Goal: Task Accomplishment & Management: Use online tool/utility

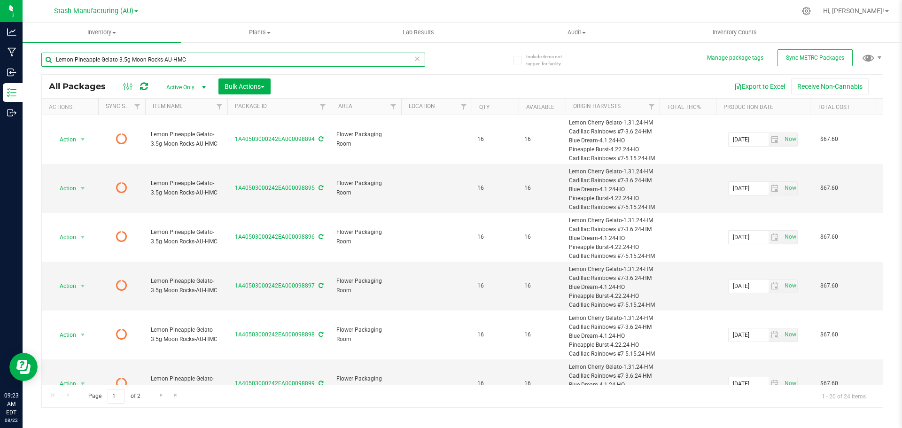
drag, startPoint x: 201, startPoint y: 61, endPoint x: 34, endPoint y: 65, distance: 166.9
click at [34, 65] on div "Include items not tagged for facility Manage package tags Sync METRC Packages L…" at bounding box center [463, 184] width 880 height 287
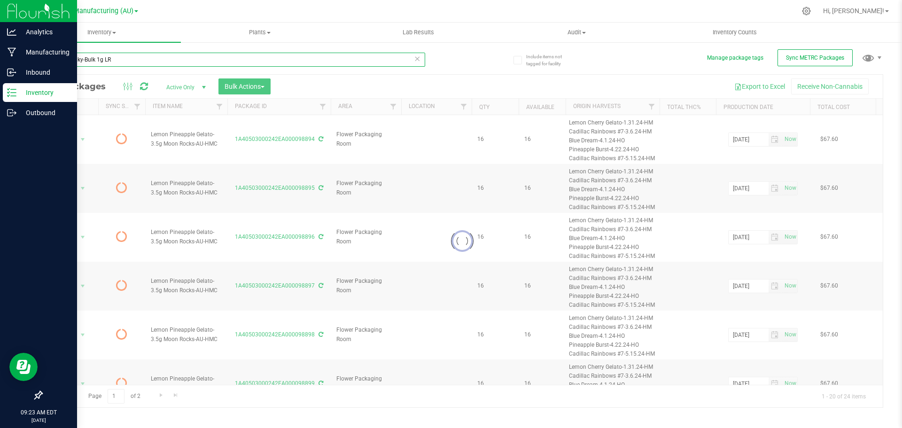
type input "Cap Junky-Bulk 1g LR"
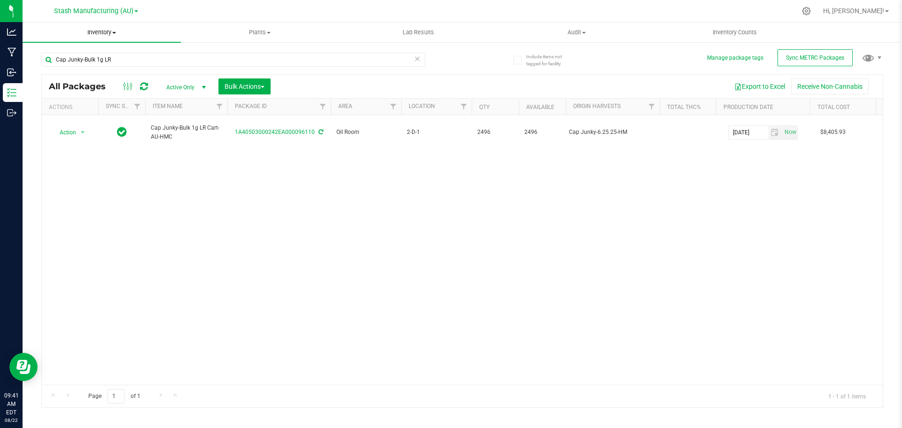
click at [102, 33] on span "Inventory" at bounding box center [102, 32] width 158 height 8
click at [103, 115] on span "From bill of materials" at bounding box center [65, 113] width 85 height 8
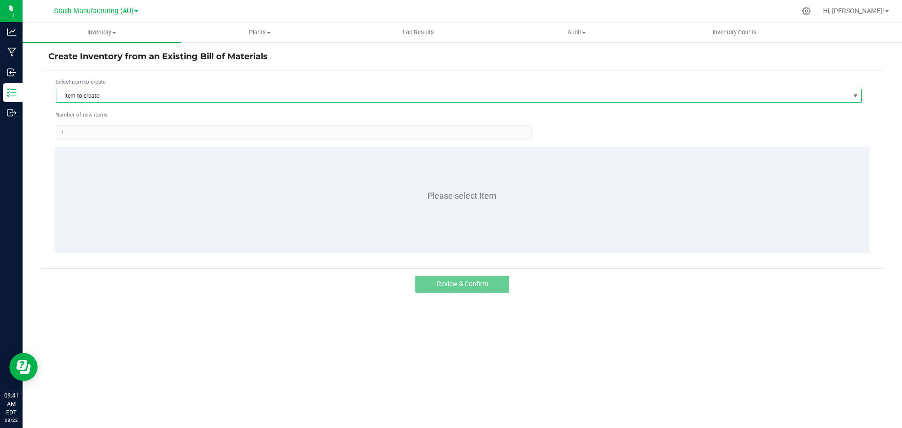
click at [110, 102] on span "Item to create" at bounding box center [452, 95] width 793 height 13
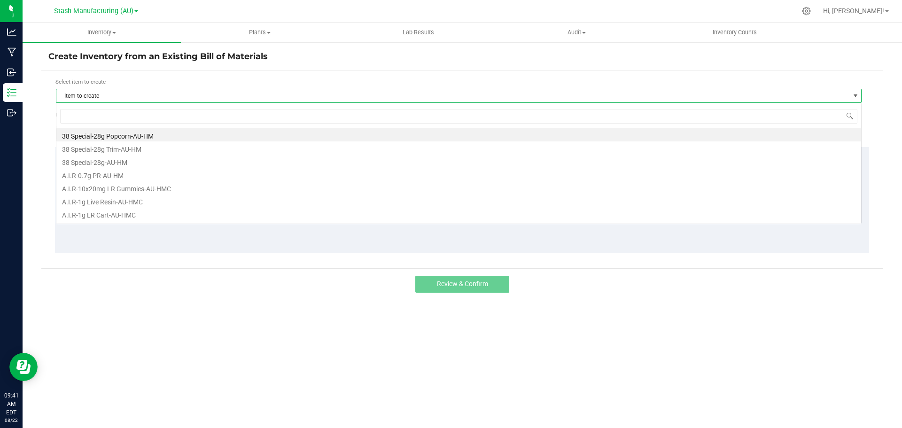
scroll to position [14, 806]
click at [110, 98] on span "Item to create" at bounding box center [452, 95] width 793 height 13
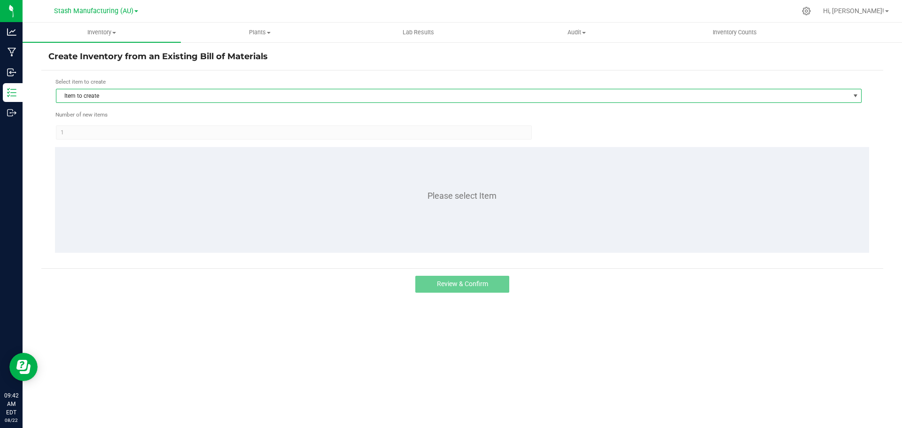
click at [112, 98] on span "Item to create" at bounding box center [452, 95] width 793 height 13
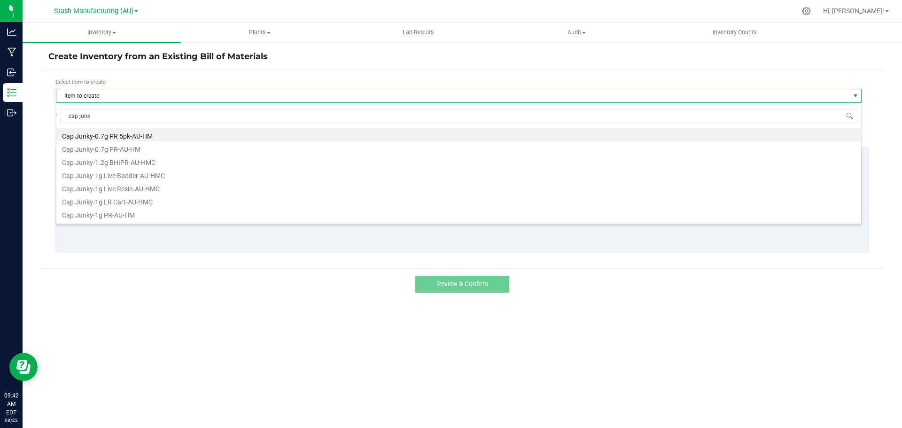
type input "cap junky"
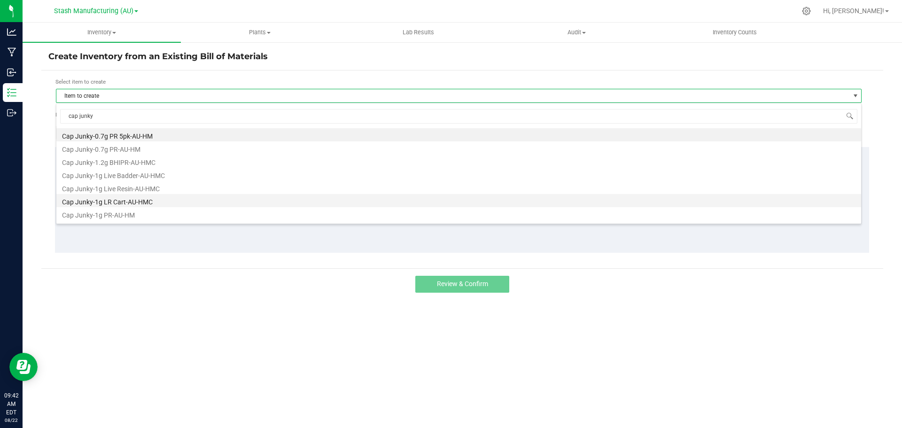
click at [141, 204] on li "Cap Junky-1g LR Cart-AU-HMC" at bounding box center [458, 200] width 805 height 13
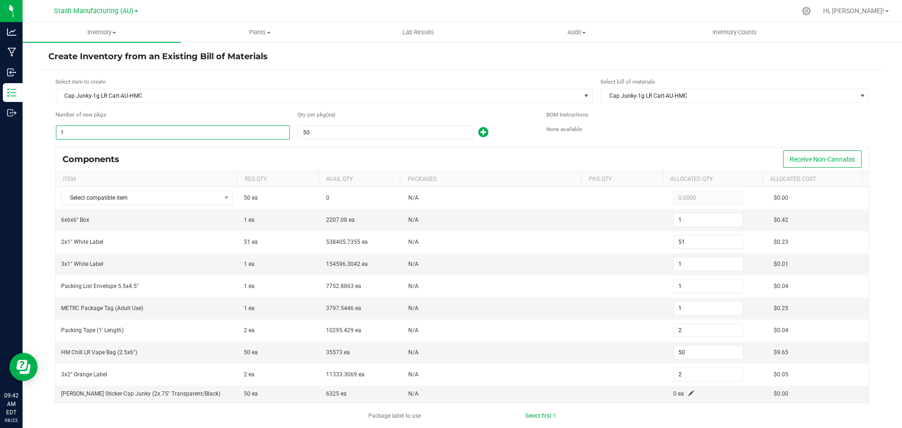
click at [149, 132] on input "1" at bounding box center [172, 132] width 233 height 13
type input "4"
type input "204"
type input "4"
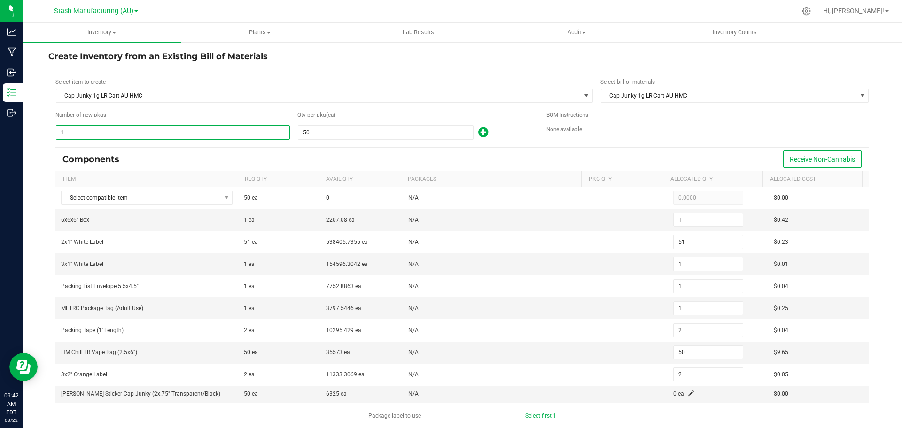
type input "4"
type input "8"
type input "200"
type input "8"
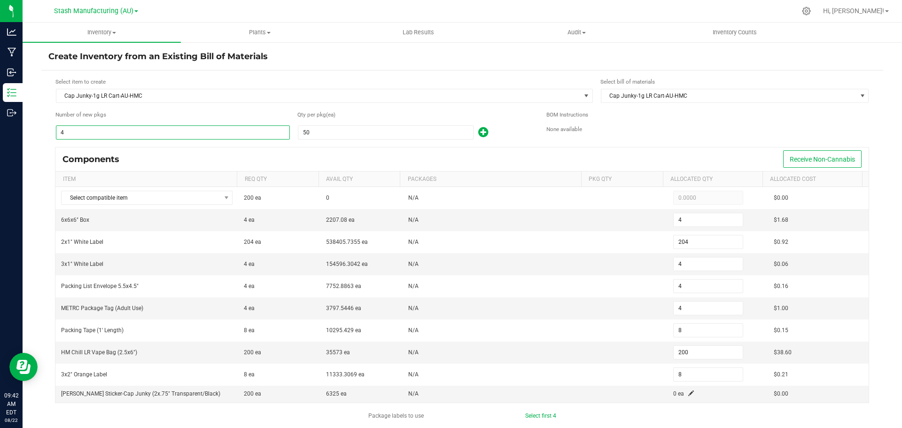
type input "48"
type input "2,448"
type input "48"
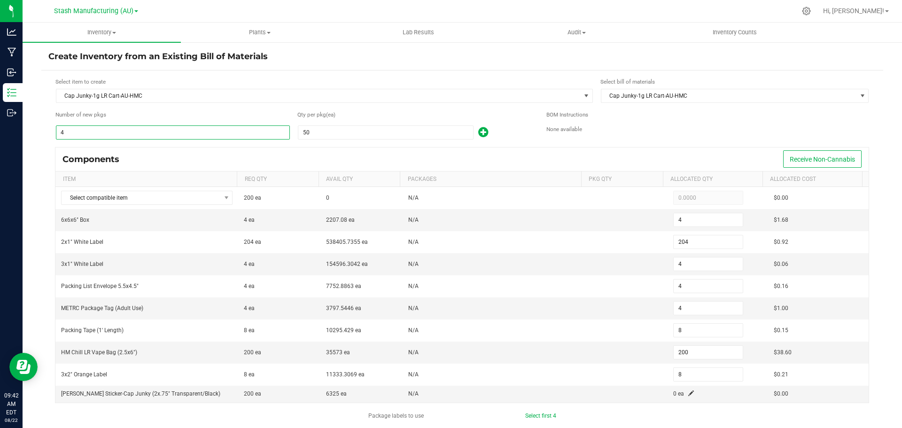
type input "48"
type input "96"
type input "2,400"
type input "96"
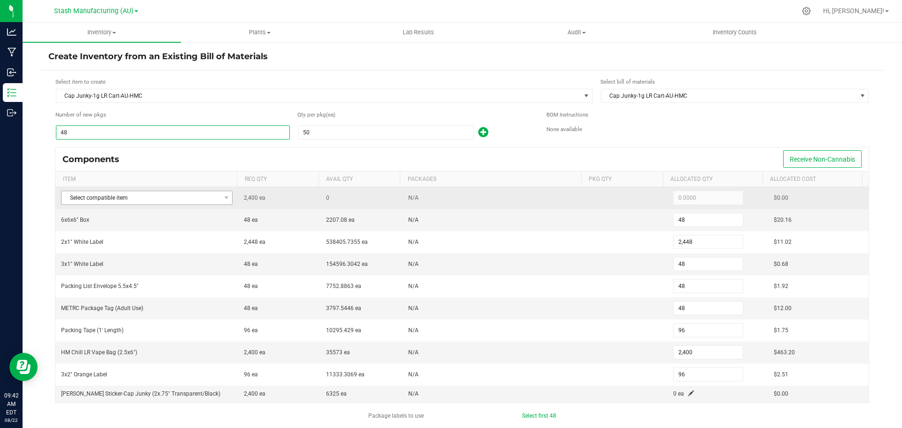
type input "48"
click at [139, 198] on span "Select compatible item" at bounding box center [141, 197] width 159 height 13
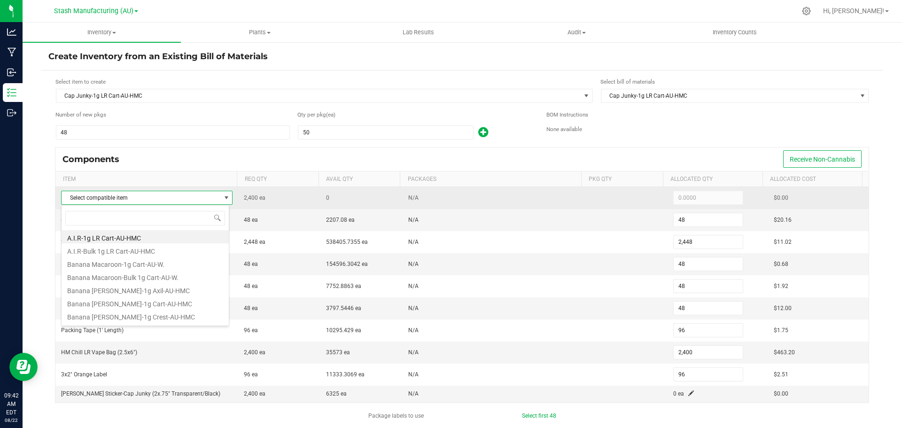
scroll to position [14, 168]
type input "l"
type input "cap junk"
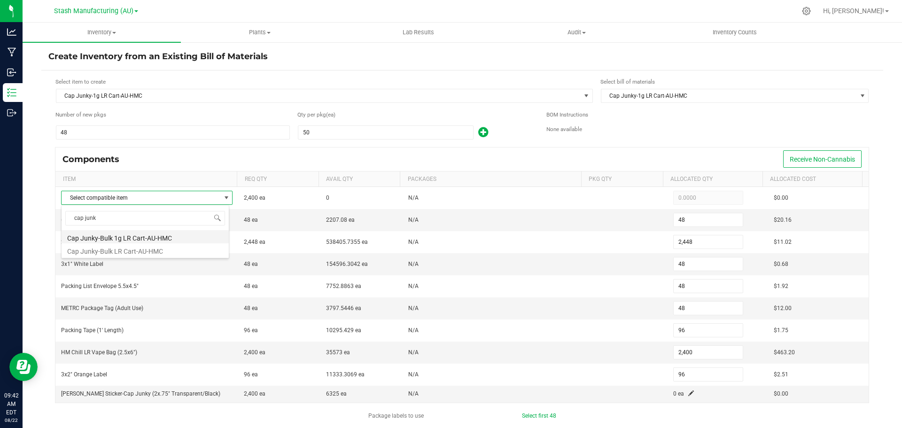
click at [138, 236] on li "Cap Junky-Bulk 1g LR Cart-AU-HMC" at bounding box center [145, 236] width 167 height 13
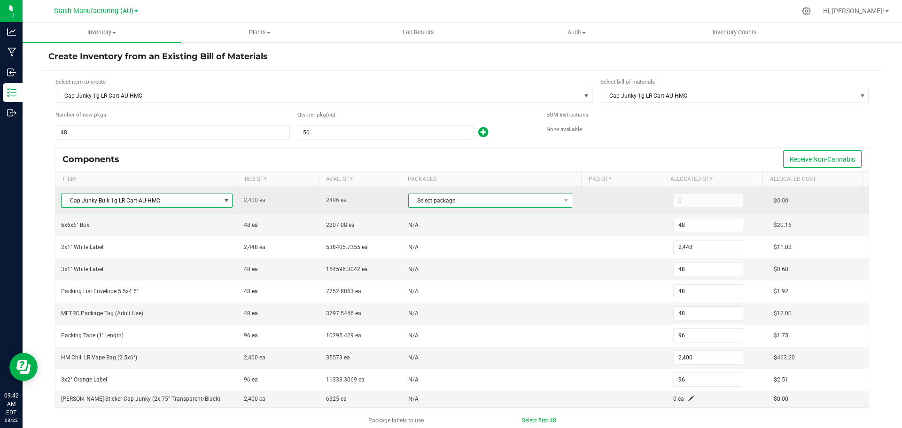
click at [428, 201] on span "Select package" at bounding box center [484, 200] width 151 height 13
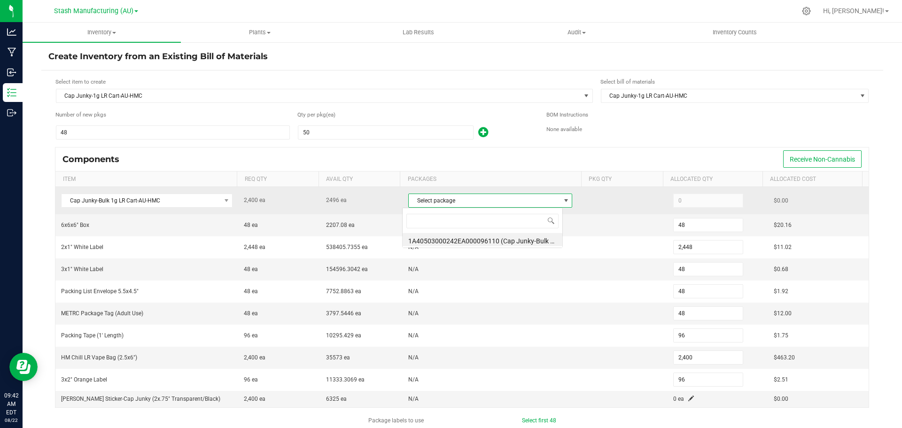
scroll to position [14, 161]
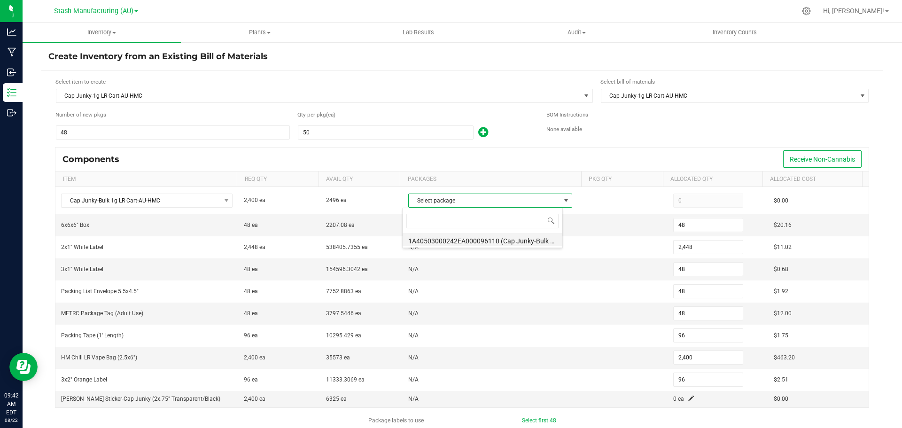
click at [447, 240] on li "1A40503000242EA000096110 (Cap Junky-Bulk 1g Live Resin Vape Cart-AU-HMC)" at bounding box center [483, 239] width 160 height 13
type input "2,400"
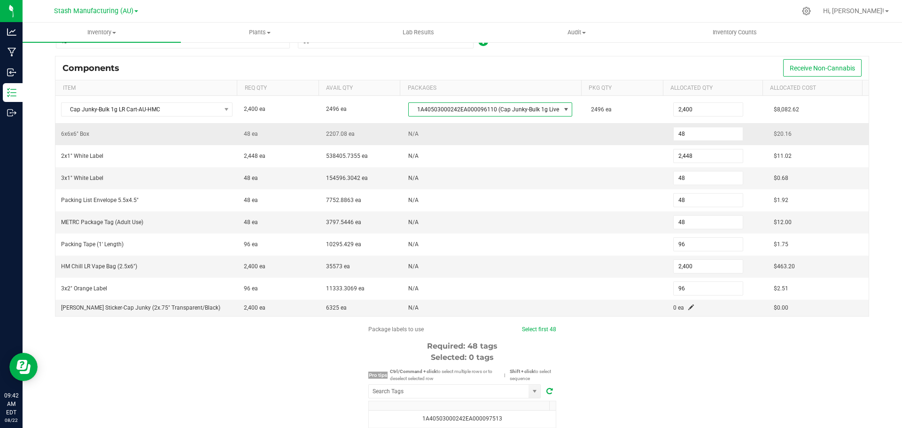
scroll to position [94, 0]
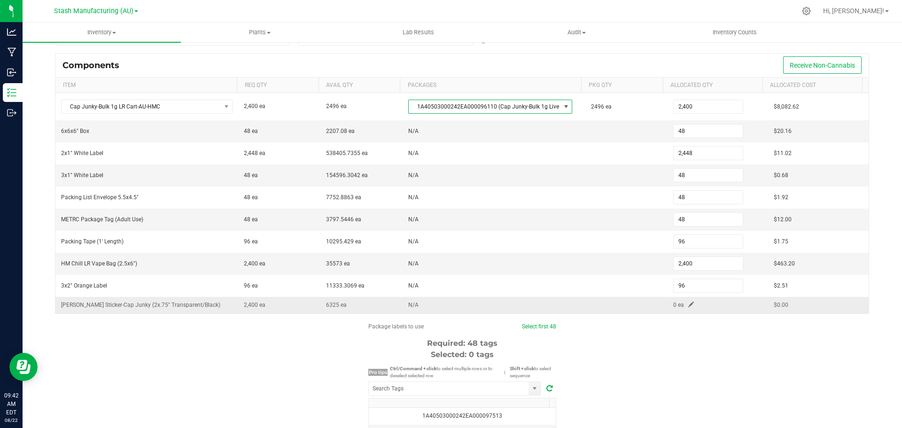
click at [689, 305] on span at bounding box center [692, 305] width 6 height 6
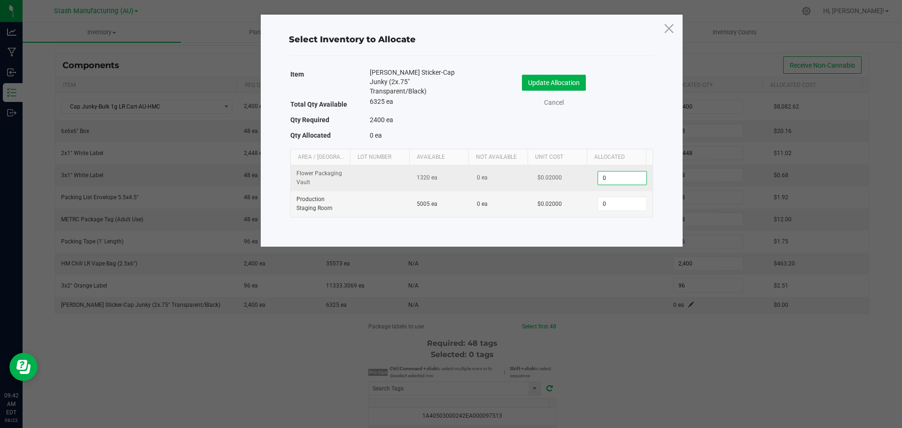
click at [613, 172] on input "0" at bounding box center [622, 178] width 48 height 13
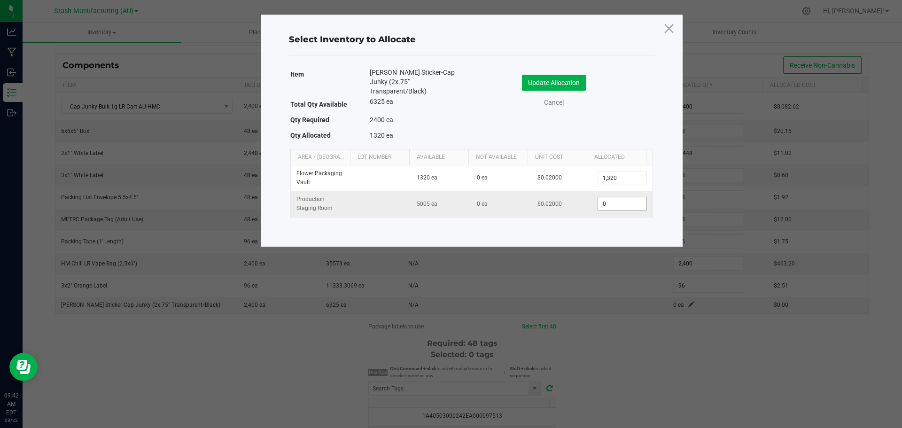
type input "1,320"
click at [619, 197] on input "0" at bounding box center [622, 203] width 48 height 13
type input "1,080"
click at [551, 81] on button "Update Allocation" at bounding box center [554, 83] width 64 height 16
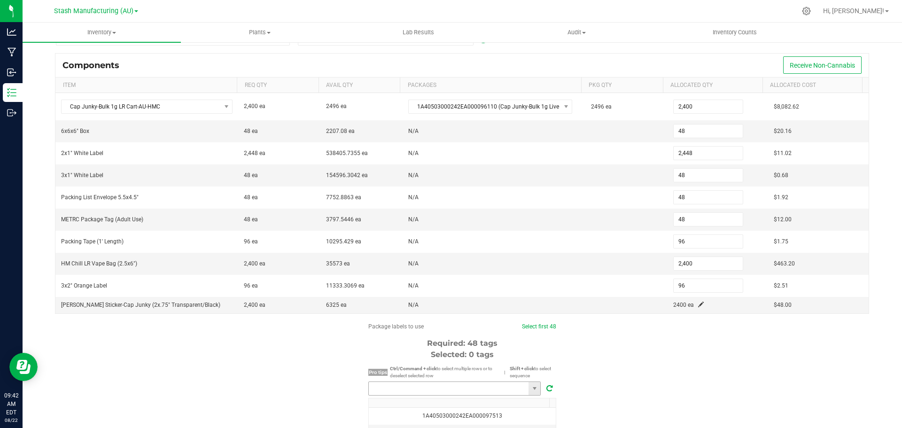
click at [437, 392] on input "NO DATA FOUND" at bounding box center [449, 388] width 160 height 13
click at [458, 406] on li "1A40503000242EA000098926" at bounding box center [452, 406] width 172 height 16
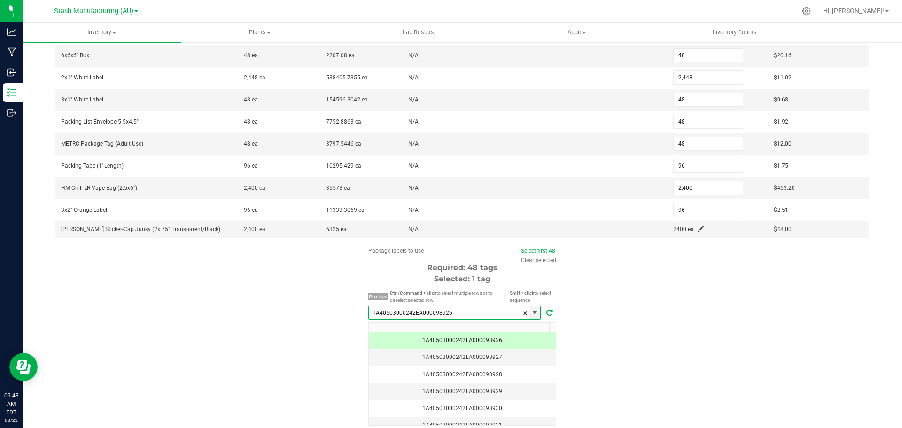
scroll to position [188, 0]
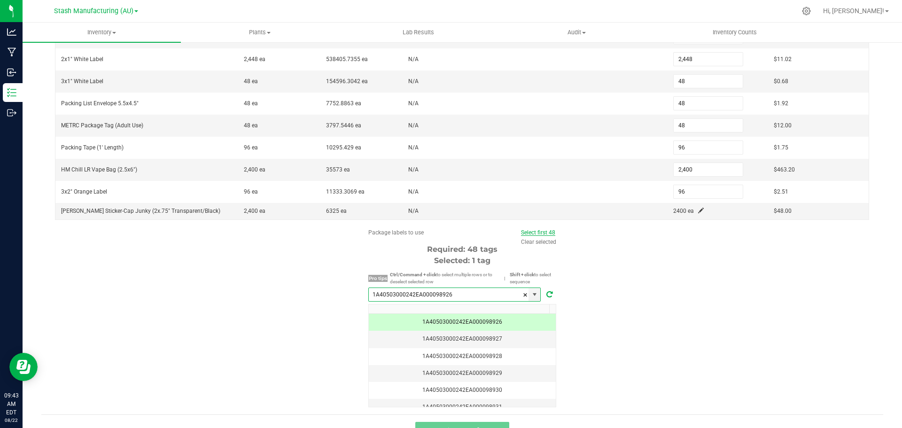
type input "1A40503000242EA000098926"
click at [550, 232] on link "Select first 48" at bounding box center [538, 232] width 34 height 7
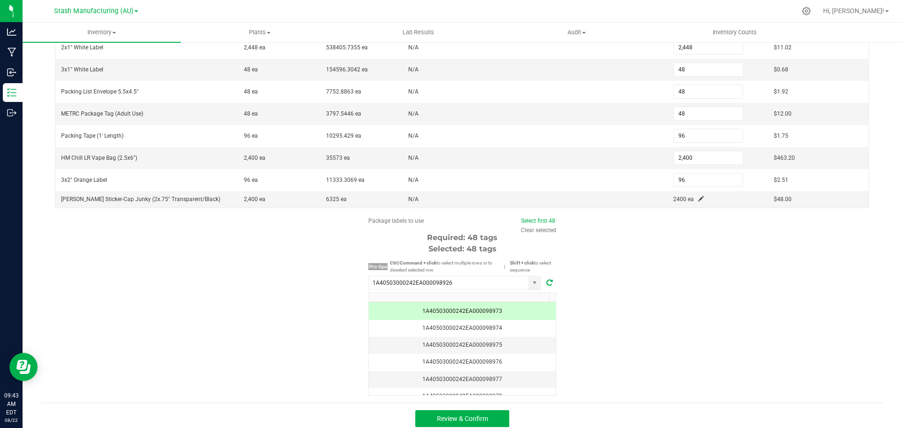
scroll to position [206, 0]
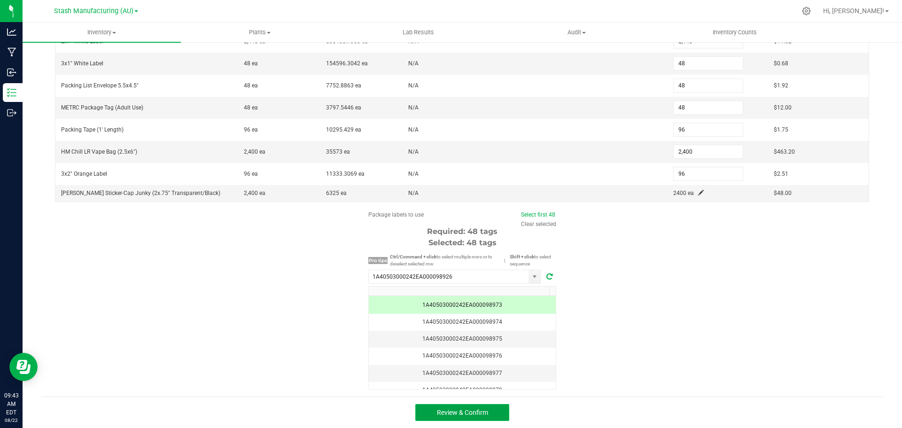
click at [494, 417] on button "Review & Confirm" at bounding box center [463, 412] width 94 height 17
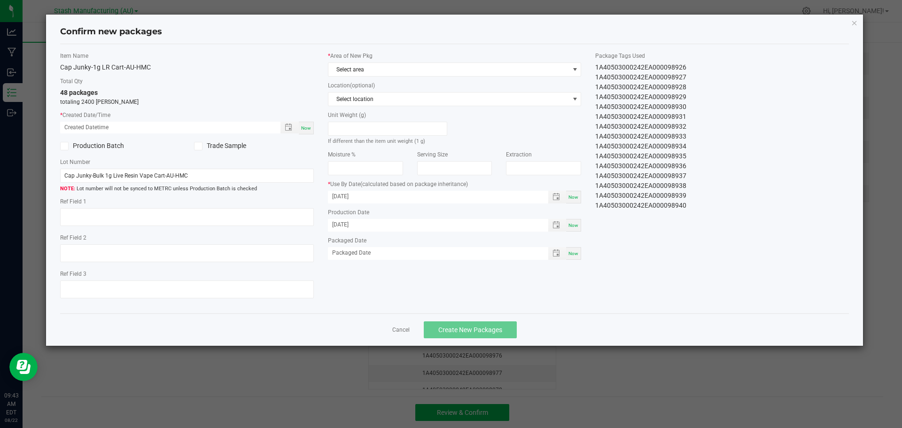
click at [309, 129] on span "Now" at bounding box center [306, 127] width 10 height 5
type input "[DATE] 09:43 AM"
click at [402, 70] on span "Select area" at bounding box center [449, 69] width 241 height 13
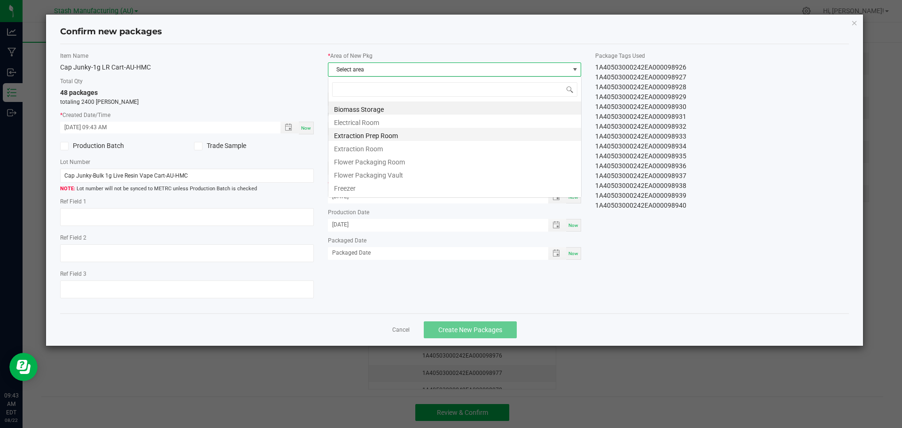
scroll to position [14, 254]
click at [406, 163] on li "Flower Packaging Room" at bounding box center [455, 160] width 253 height 13
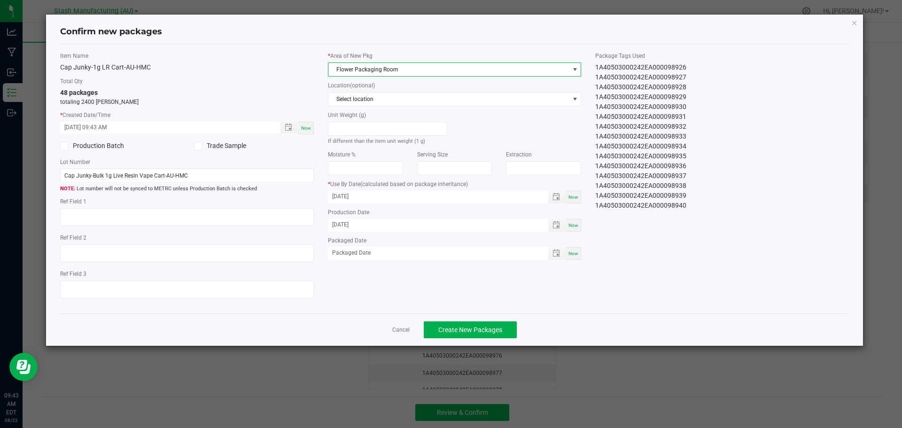
click at [575, 254] on span "Now" at bounding box center [574, 253] width 10 height 5
type input "[DATE]"
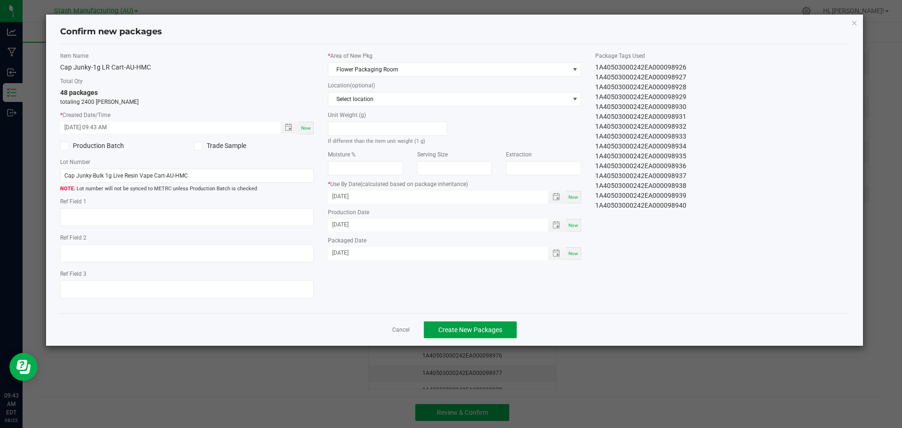
click at [497, 326] on span "Create New Packages" at bounding box center [471, 330] width 64 height 8
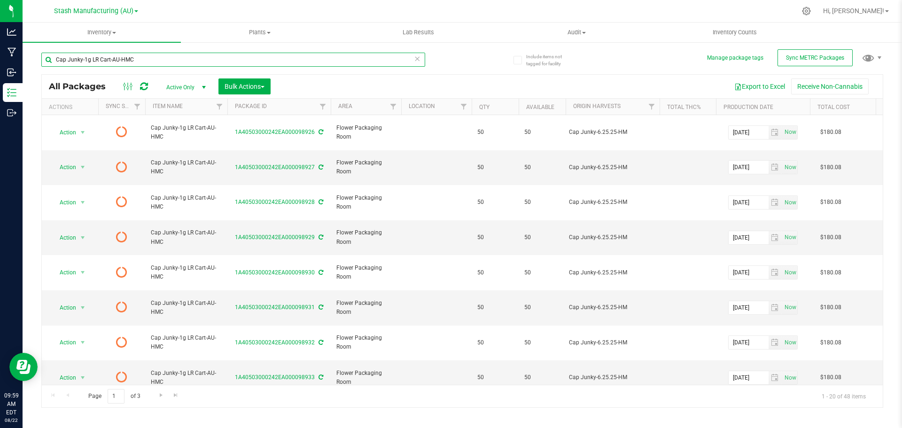
click at [116, 60] on input "Cap Junky-1g LR Cart-AU-HMC" at bounding box center [233, 60] width 384 height 14
click at [115, 60] on input "Cap Junky-1g LR Cart-AU-HMC" at bounding box center [233, 60] width 384 height 14
click at [105, 36] on span "Inventory" at bounding box center [102, 32] width 158 height 8
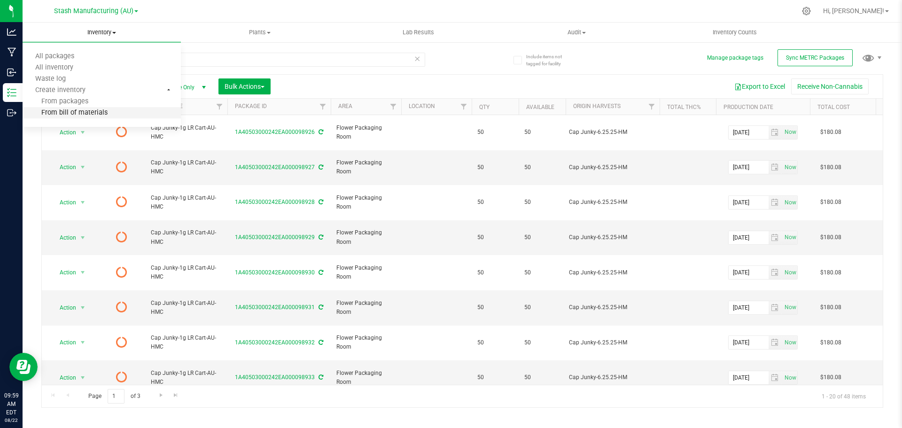
click at [81, 110] on span "From bill of materials" at bounding box center [65, 113] width 85 height 8
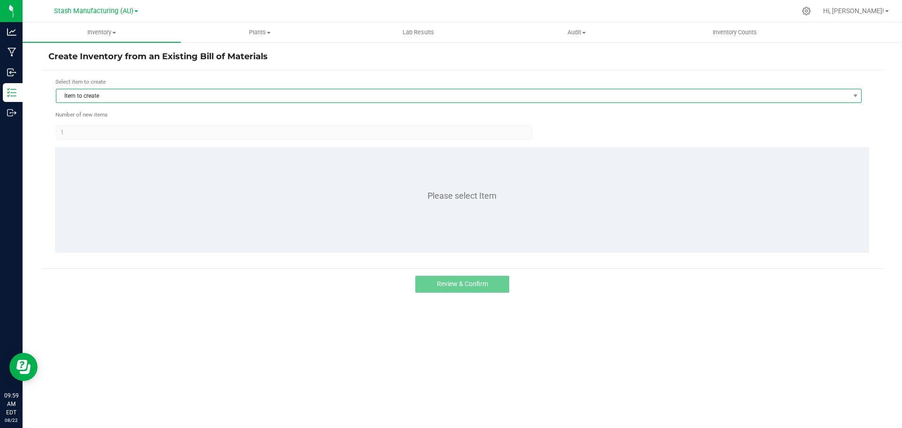
click at [110, 94] on span "Item to create" at bounding box center [452, 95] width 793 height 13
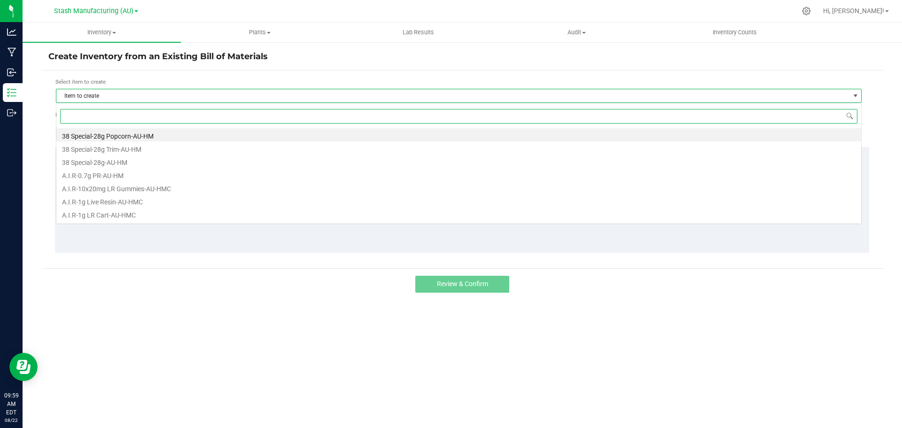
scroll to position [14, 806]
type input "esca"
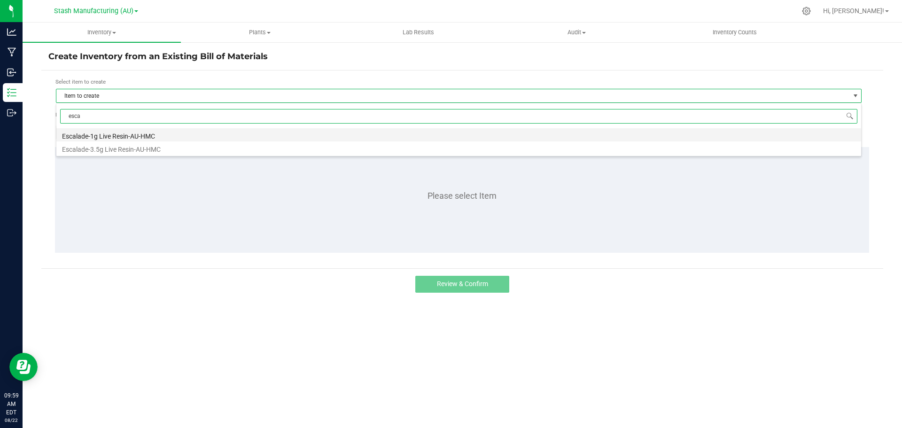
click at [114, 133] on li "Escalade-1g Live Resin-AU-HMC" at bounding box center [458, 134] width 805 height 13
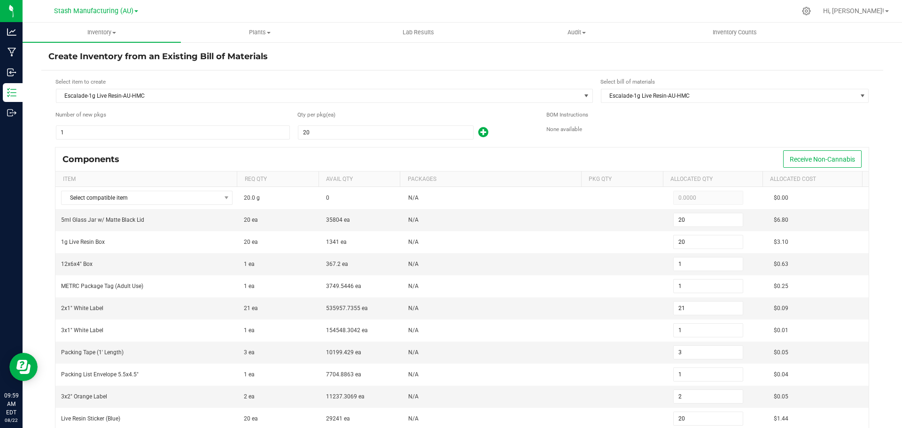
click at [156, 125] on div "1" at bounding box center [172, 132] width 235 height 15
click at [154, 129] on input "1" at bounding box center [172, 132] width 233 height 13
type input "2"
type input "40"
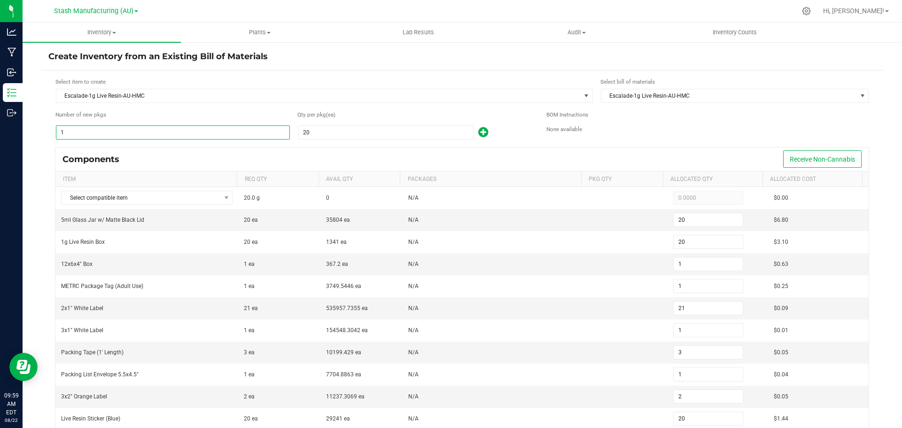
type input "2"
type input "42"
type input "2"
type input "6"
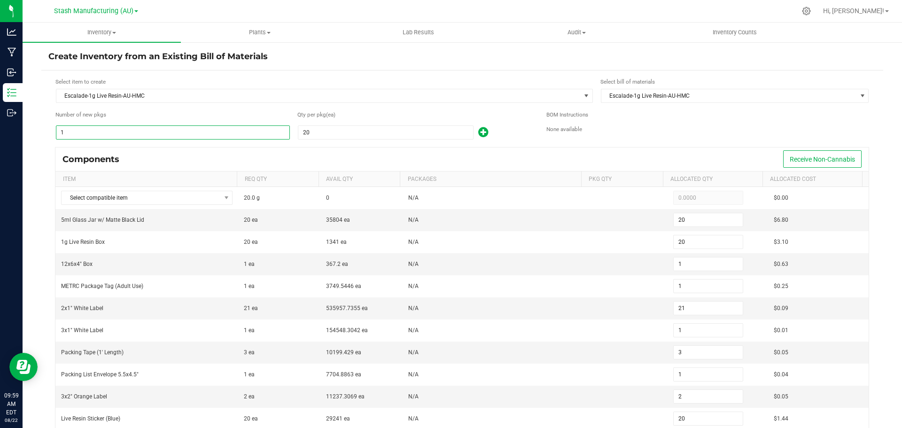
type input "2"
type input "4"
type input "40"
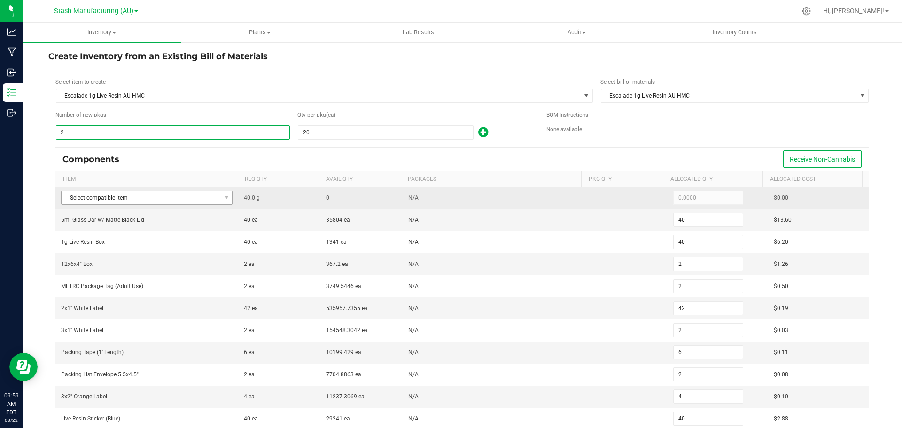
type input "2"
click at [136, 197] on span "Select compatible item" at bounding box center [141, 197] width 159 height 13
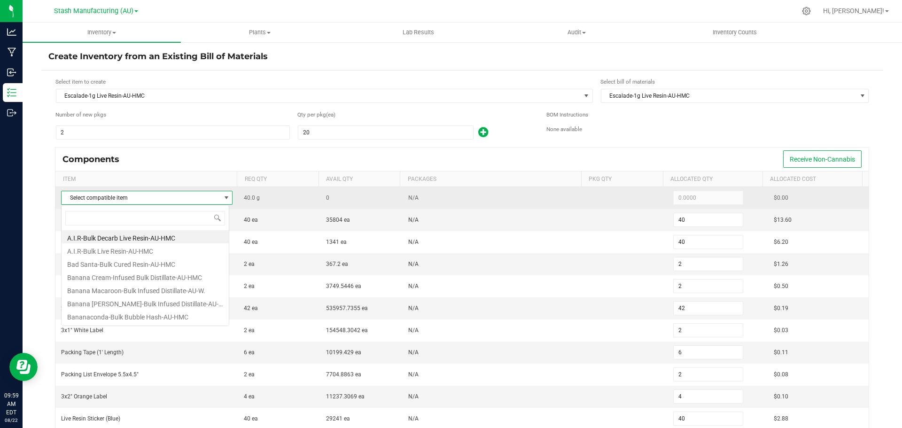
scroll to position [14, 168]
type input "esc"
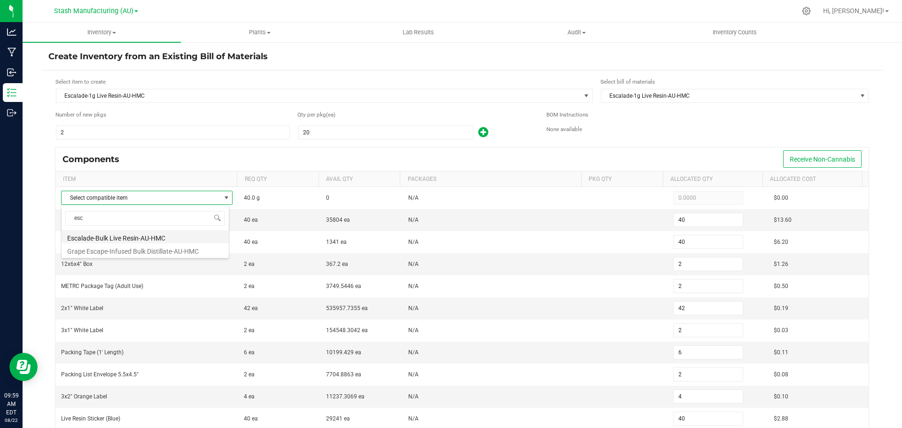
click at [144, 236] on li "Escalade-Bulk Live Resin-AU-HMC" at bounding box center [145, 236] width 167 height 13
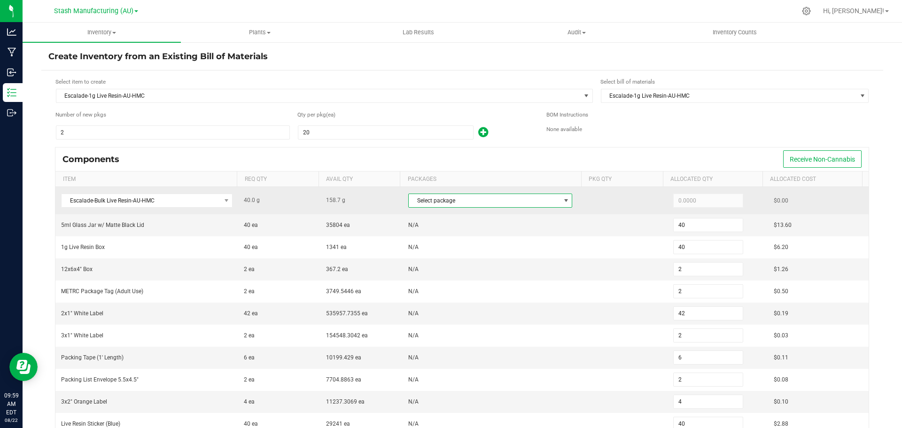
click at [470, 205] on span "Select package" at bounding box center [484, 200] width 151 height 13
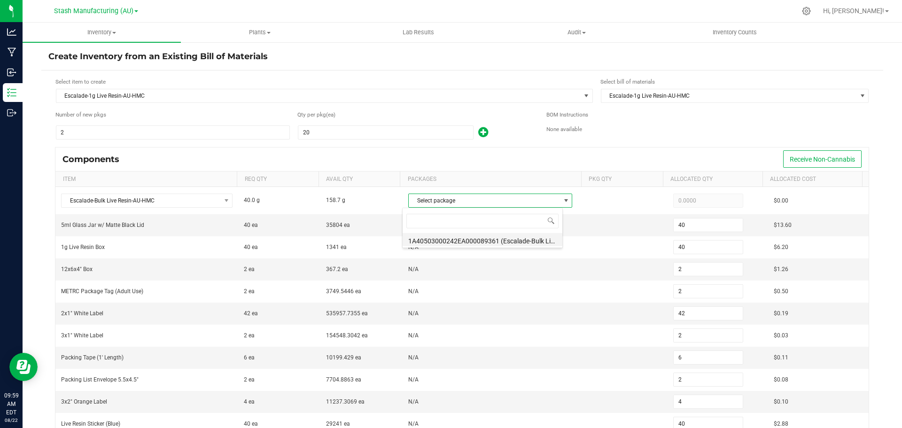
click at [471, 242] on li "1A40503000242EA000089361 (Escalade-Bulk Live Resin-AU-HMC-6.13.2025)" at bounding box center [483, 239] width 160 height 13
type input "40.0000"
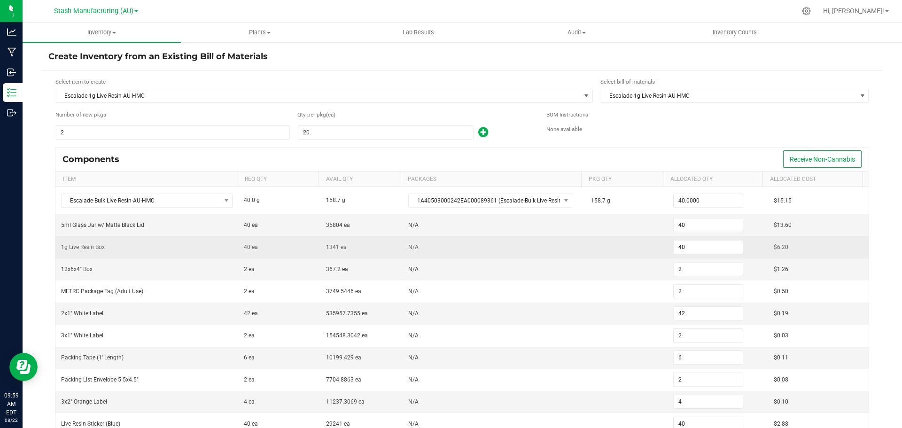
click at [488, 247] on td "N/A" at bounding box center [494, 247] width 183 height 22
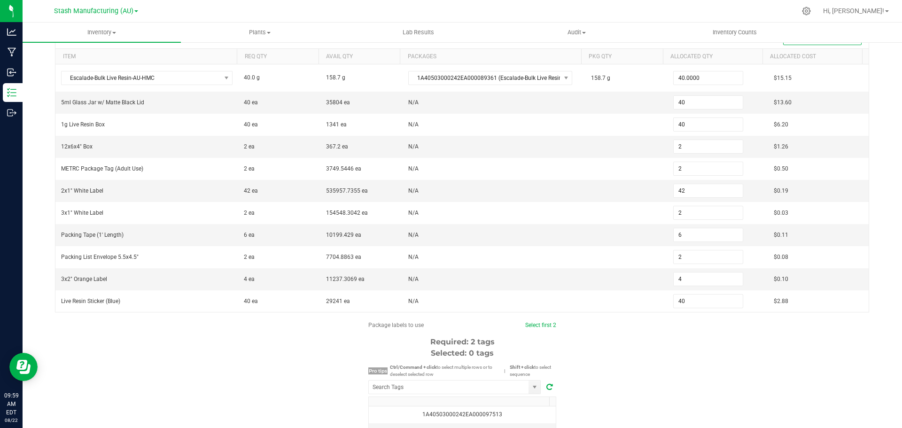
scroll to position [141, 0]
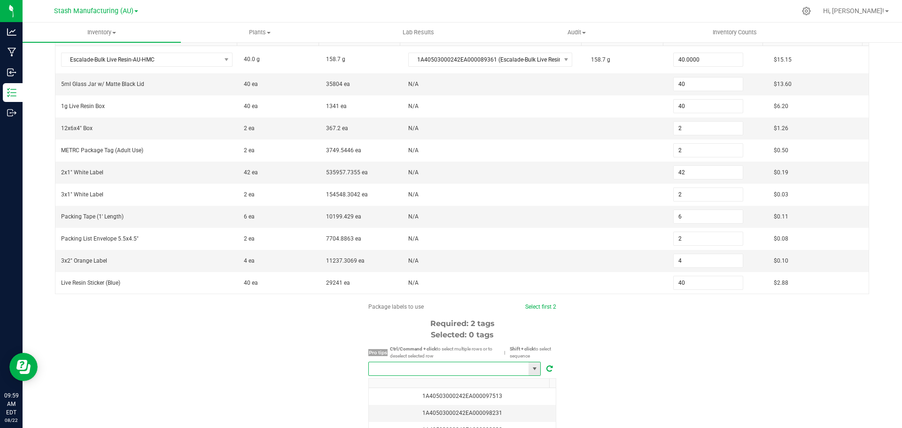
click at [455, 374] on input "NO DATA FOUND" at bounding box center [449, 368] width 160 height 13
click at [452, 387] on li "1A40503000242EA000098918" at bounding box center [452, 386] width 172 height 16
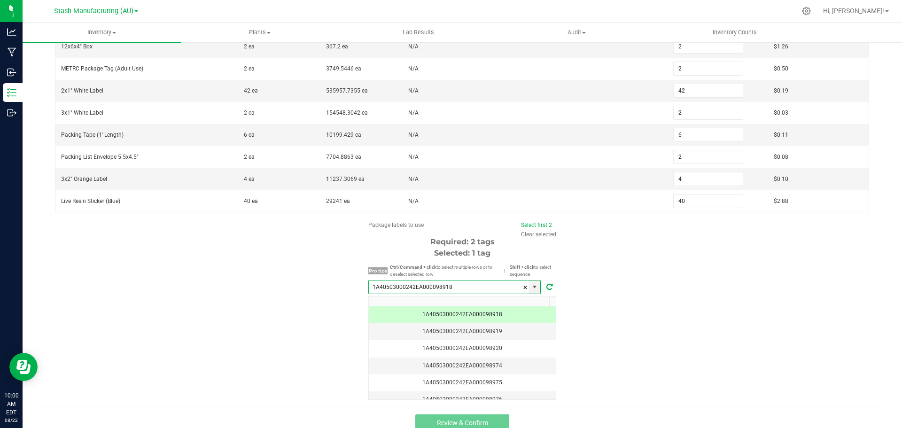
scroll to position [233, 0]
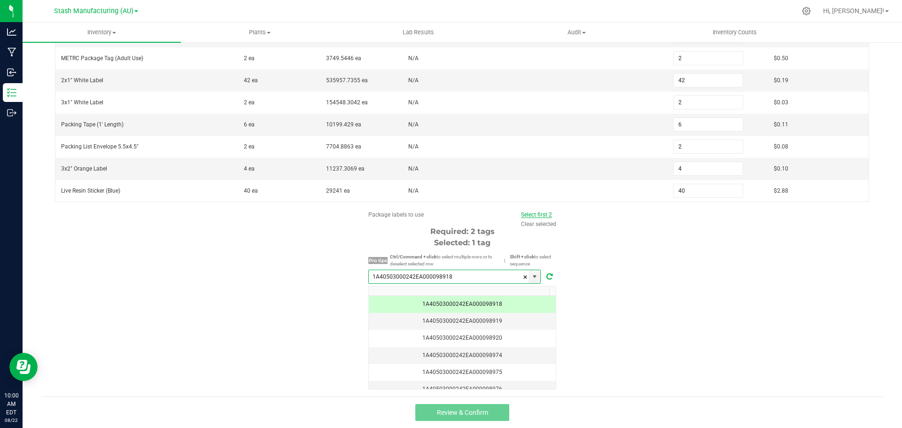
type input "1A40503000242EA000098918"
click at [537, 213] on link "Select first 2" at bounding box center [536, 215] width 31 height 7
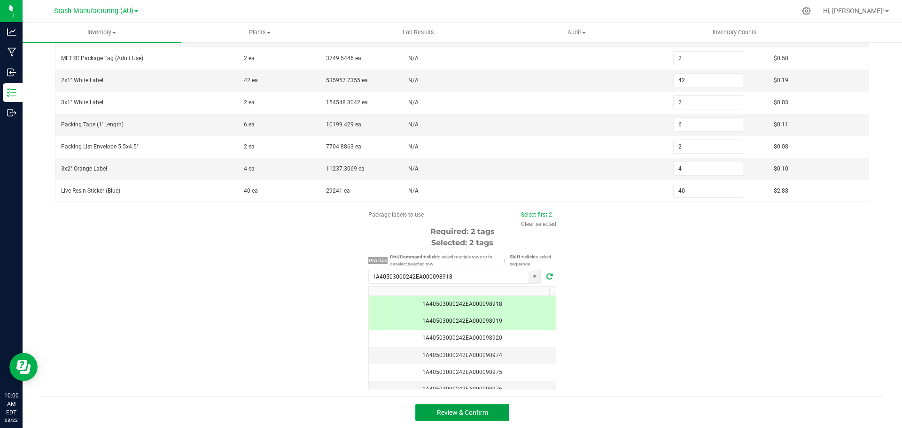
click at [494, 417] on button "Review & Confirm" at bounding box center [463, 412] width 94 height 17
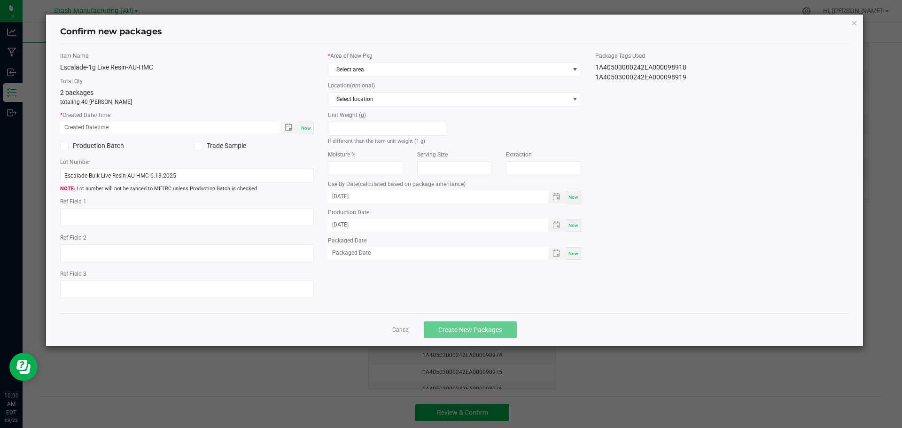
click at [304, 125] on span "Now" at bounding box center [306, 127] width 10 height 5
type input "[DATE] 10:00 AM"
click at [411, 64] on span "Select area" at bounding box center [449, 69] width 241 height 13
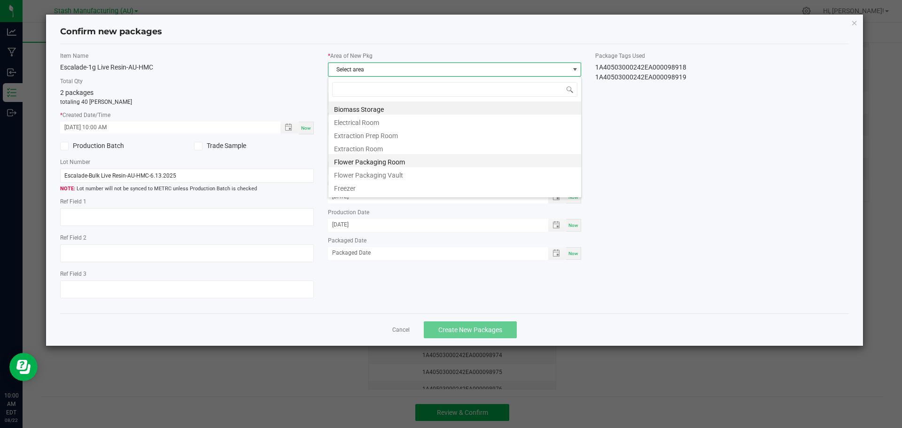
scroll to position [14, 254]
click at [426, 158] on li "Flower Packaging Room" at bounding box center [455, 160] width 253 height 13
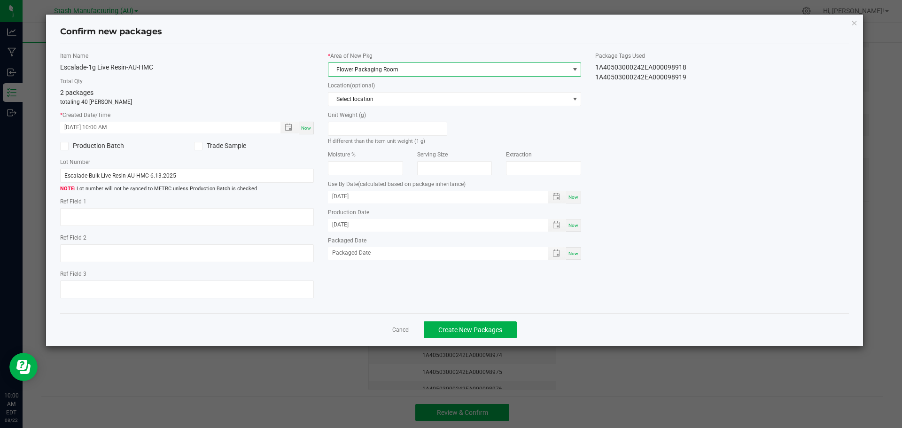
click at [574, 253] on span "Now" at bounding box center [574, 253] width 10 height 5
type input "[DATE]"
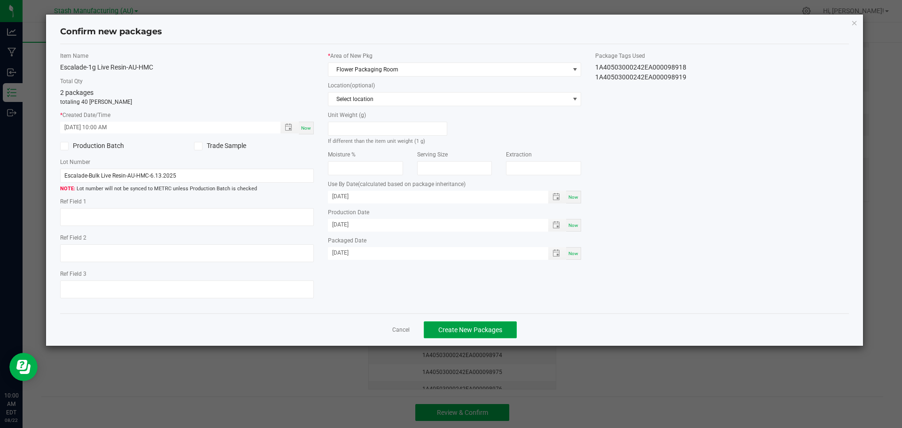
click at [504, 329] on button "Create New Packages" at bounding box center [470, 330] width 93 height 17
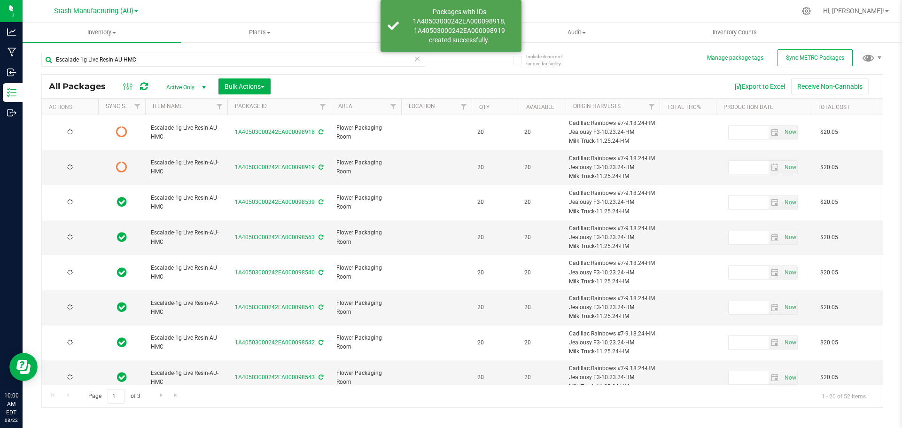
type input "[DATE]"
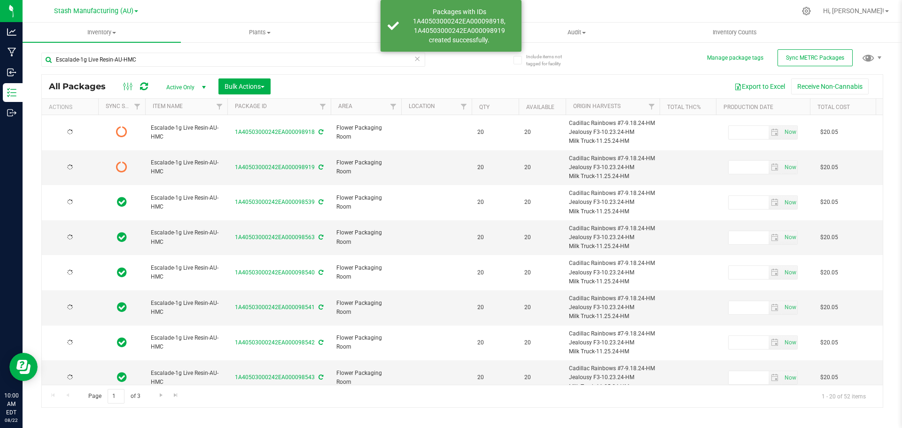
type input "[DATE]"
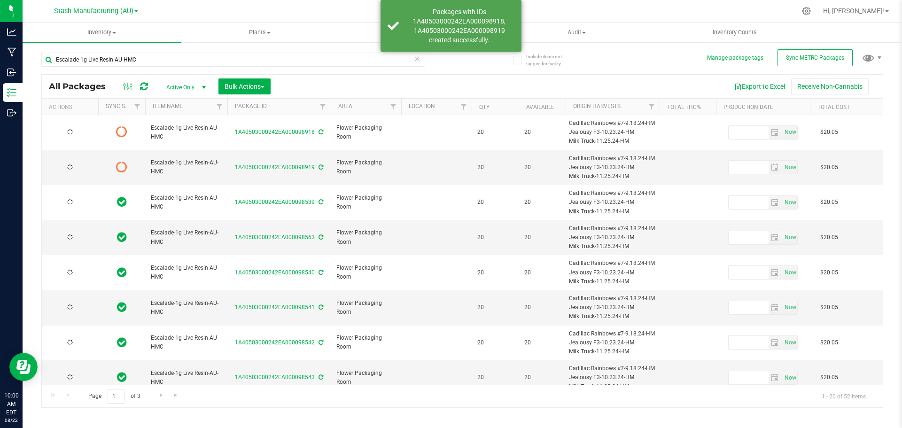
type input "[DATE]"
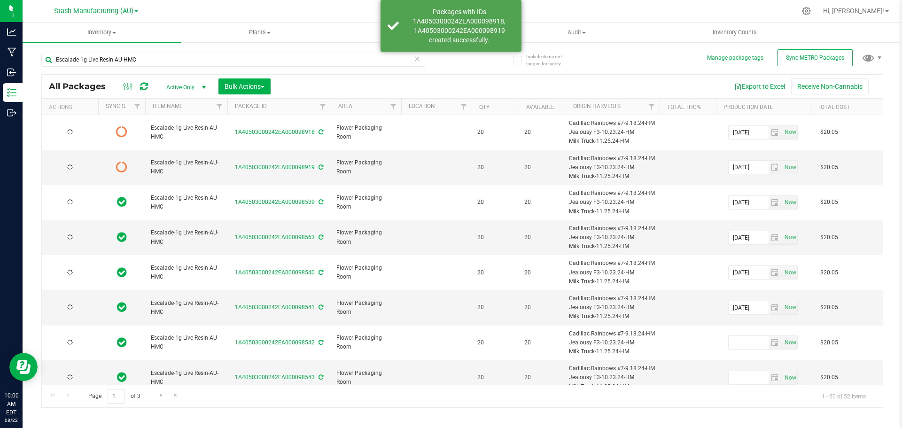
type input "[DATE]"
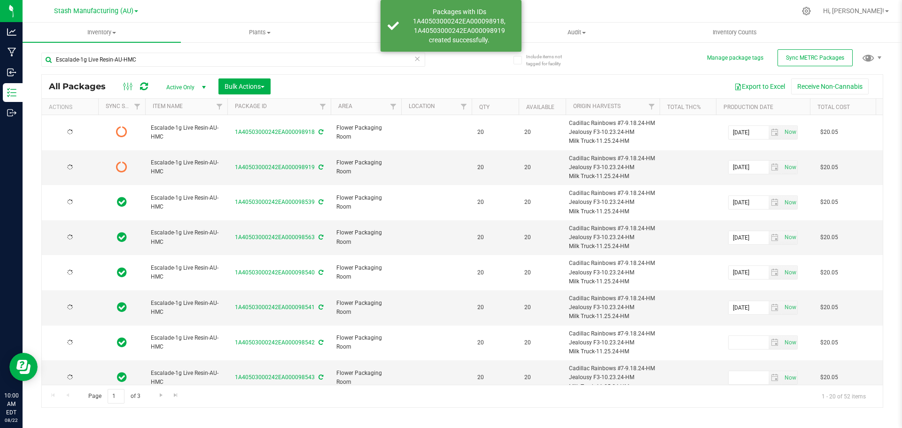
type input "[DATE]"
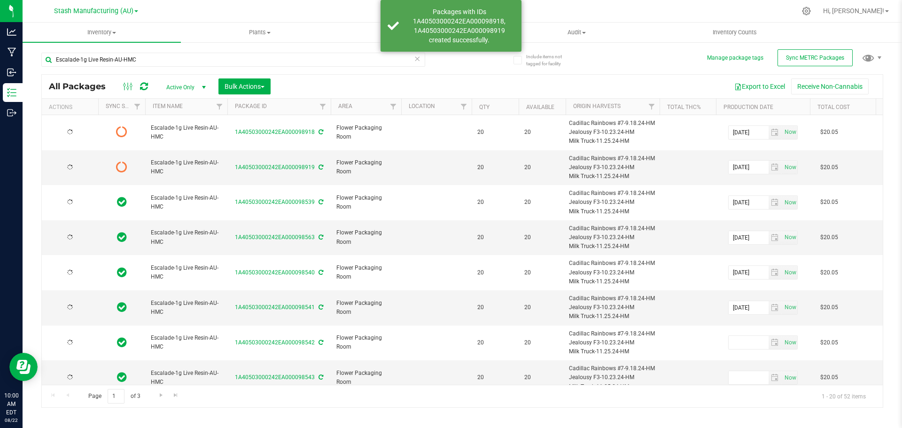
type input "[DATE]"
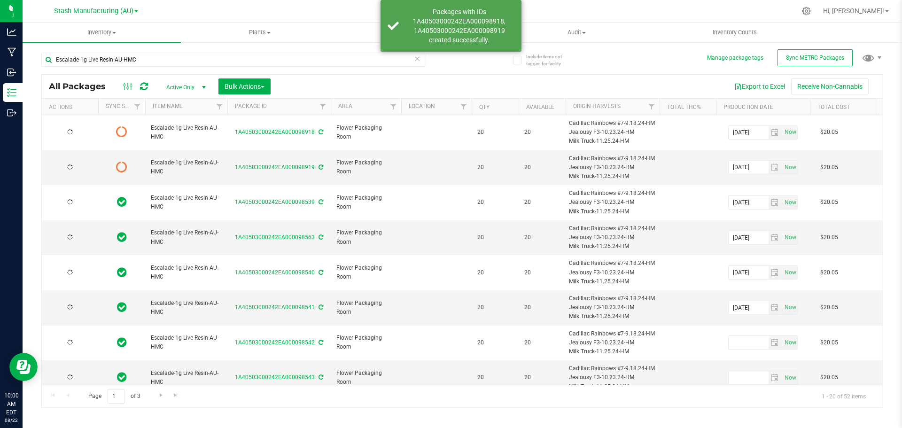
type input "[DATE]"
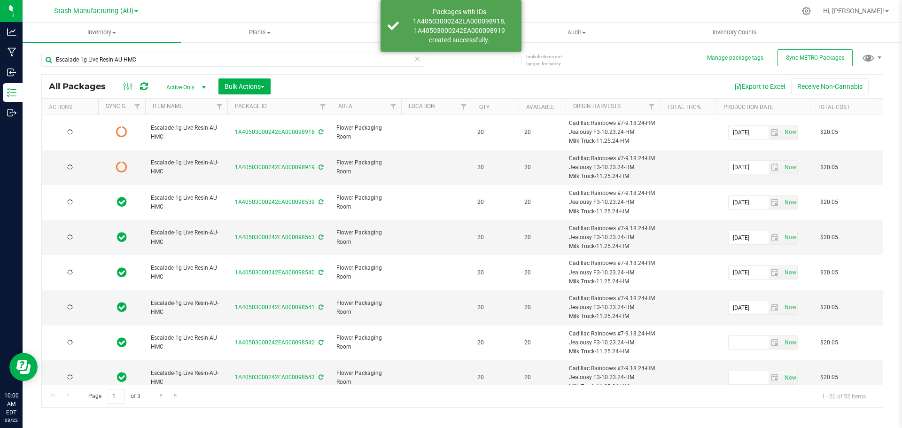
type input "[DATE]"
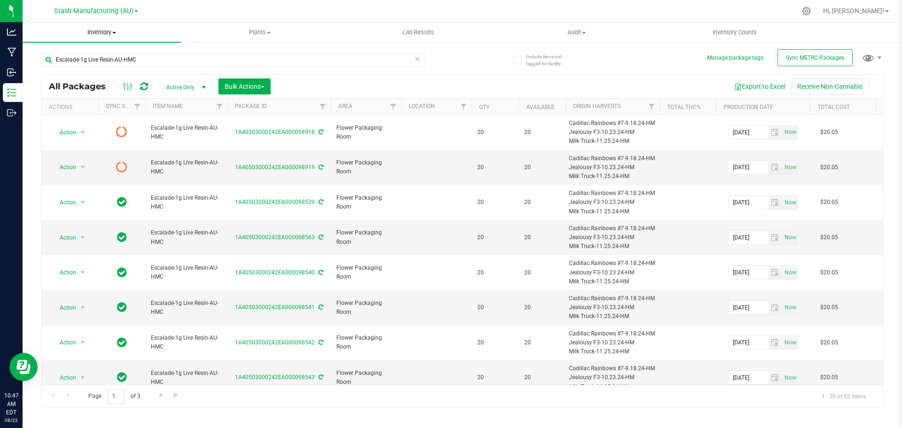
click at [92, 31] on span "Inventory" at bounding box center [102, 32] width 158 height 8
click at [117, 113] on li "From bill of materials" at bounding box center [102, 113] width 158 height 11
